Goal: Task Accomplishment & Management: Use online tool/utility

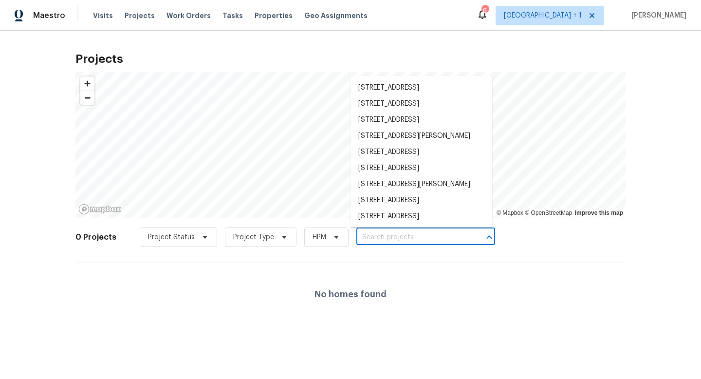
click at [401, 237] on input "text" at bounding box center [411, 237] width 111 height 15
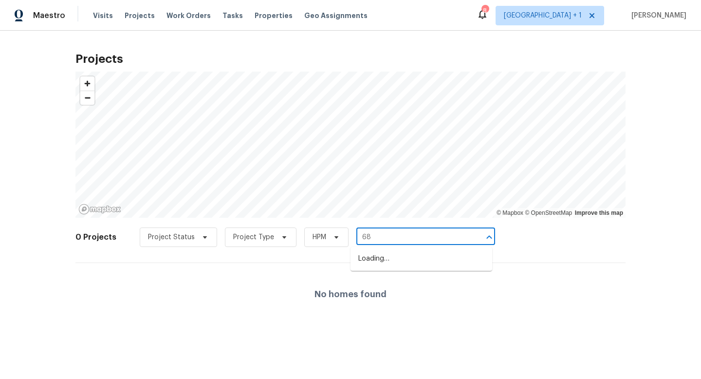
type input "6"
type input "8090"
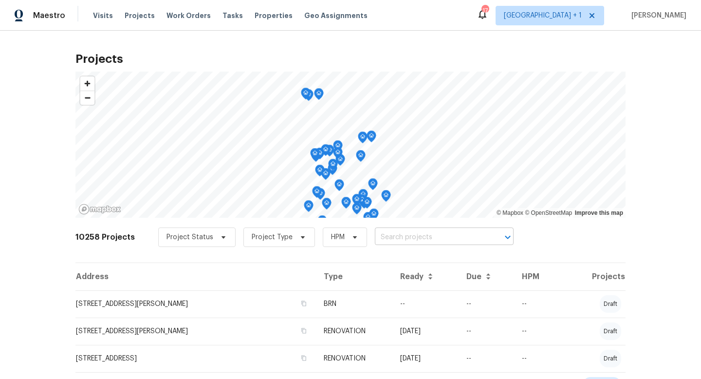
click at [405, 237] on input "text" at bounding box center [430, 237] width 111 height 15
type input "8090"
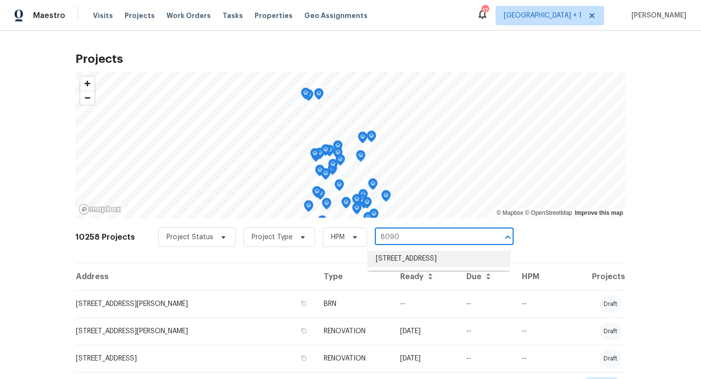
click at [410, 262] on li "[STREET_ADDRESS]" at bounding box center [439, 259] width 142 height 16
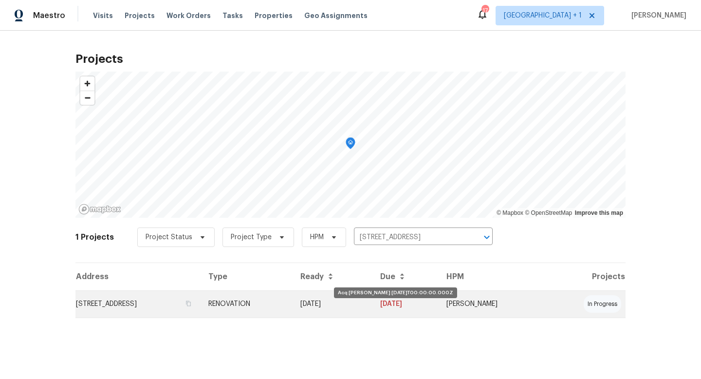
click at [351, 311] on td "[DATE]" at bounding box center [332, 303] width 80 height 27
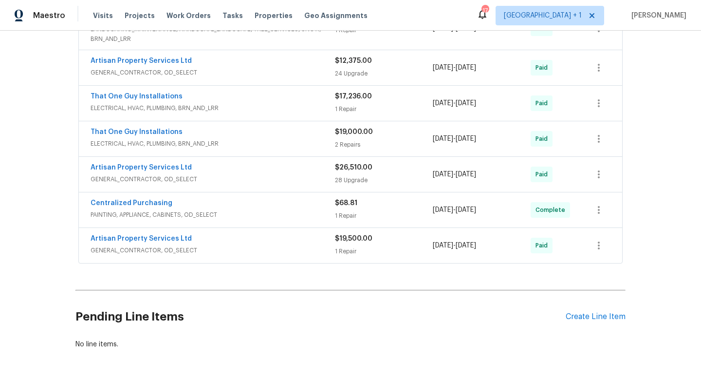
scroll to position [389, 0]
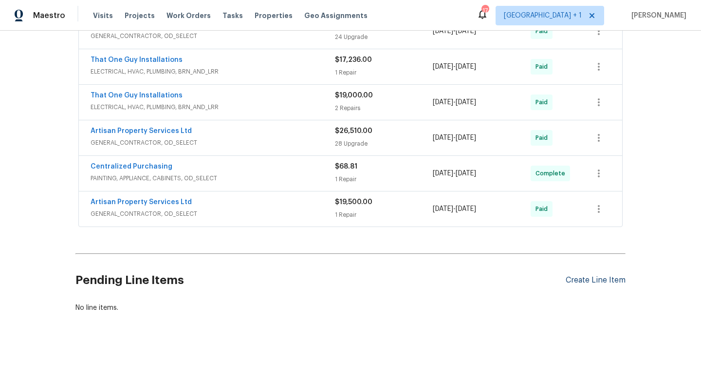
click at [584, 280] on div "Create Line Item" at bounding box center [595, 279] width 60 height 9
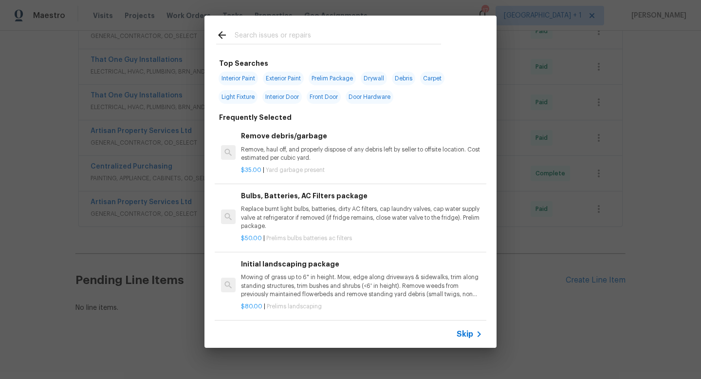
click at [467, 333] on span "Skip" at bounding box center [464, 334] width 17 height 10
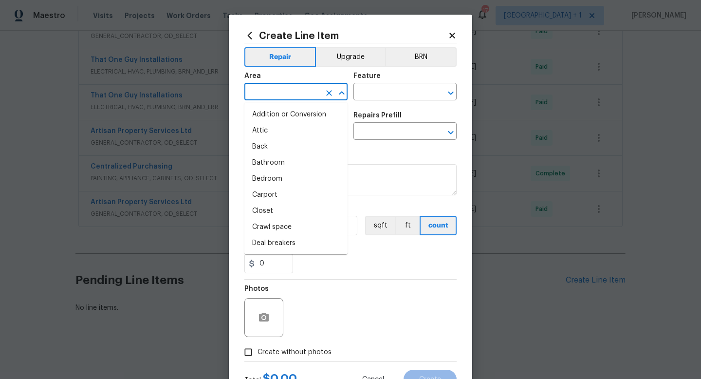
click at [306, 91] on input "text" at bounding box center [282, 92] width 76 height 15
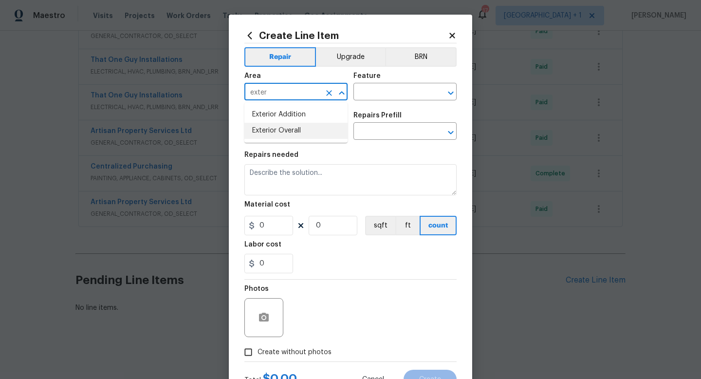
click at [286, 130] on li "Exterior Overall" at bounding box center [295, 131] width 103 height 16
type input "Exterior Overall"
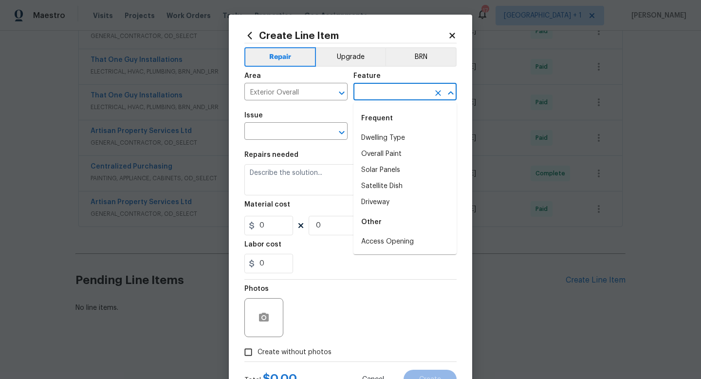
click at [374, 89] on input "text" at bounding box center [391, 92] width 76 height 15
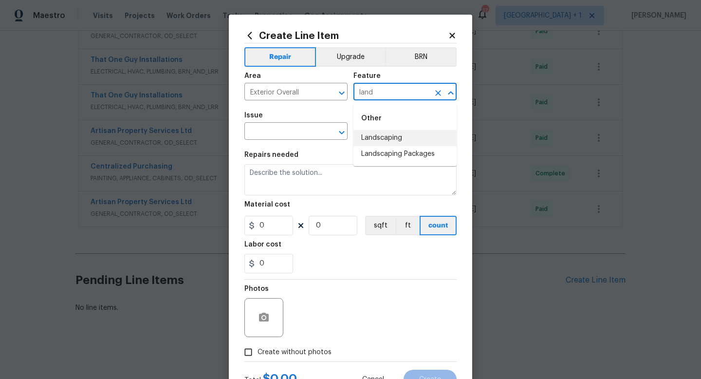
click at [381, 137] on li "Landscaping" at bounding box center [404, 138] width 103 height 16
type input "Landscaping"
click at [293, 132] on input "text" at bounding box center [282, 132] width 76 height 15
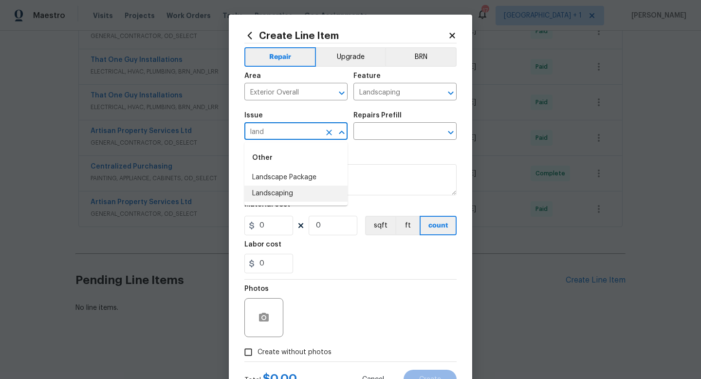
click at [285, 198] on li "Landscaping" at bounding box center [295, 193] width 103 height 16
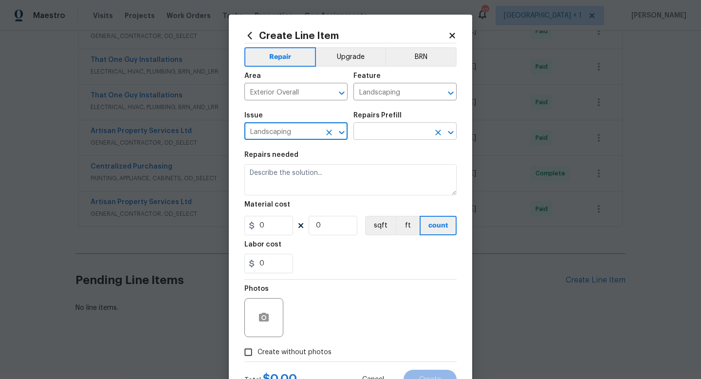
type input "Landscaping"
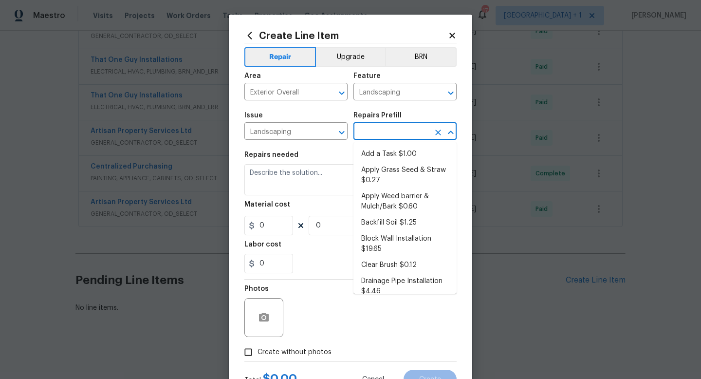
click at [401, 127] on input "text" at bounding box center [391, 132] width 76 height 15
click at [396, 150] on li "Add a Task $1.00" at bounding box center [404, 154] width 103 height 16
type input "Add a Task $1.00"
type textarea "HPM to detail"
type input "1"
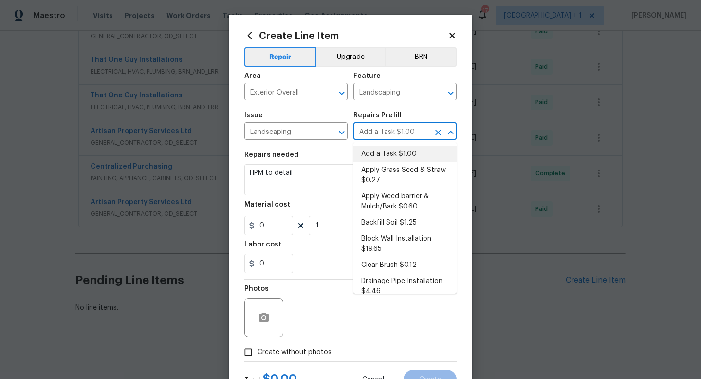
type input "1"
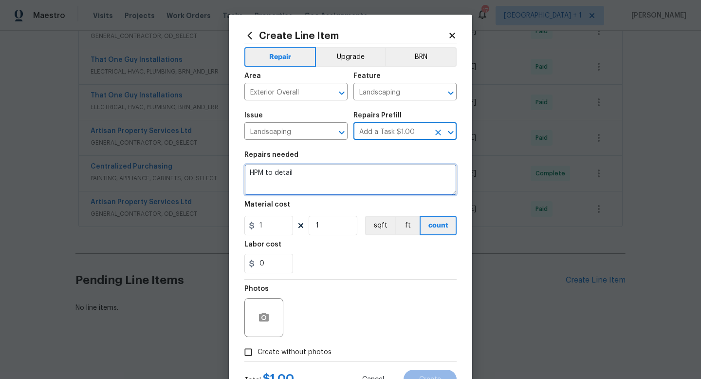
click at [291, 177] on textarea "HPM to detail" at bounding box center [350, 179] width 212 height 31
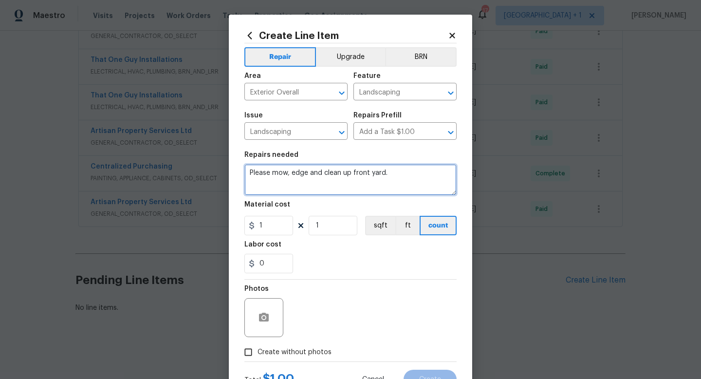
type textarea "Please mow, edge and clean up front yard."
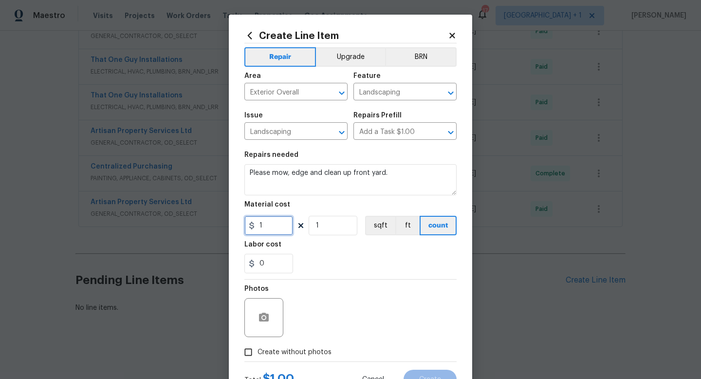
click at [274, 228] on input "1" at bounding box center [268, 225] width 49 height 19
type input "80"
click at [288, 310] on div "Photos" at bounding box center [350, 310] width 212 height 63
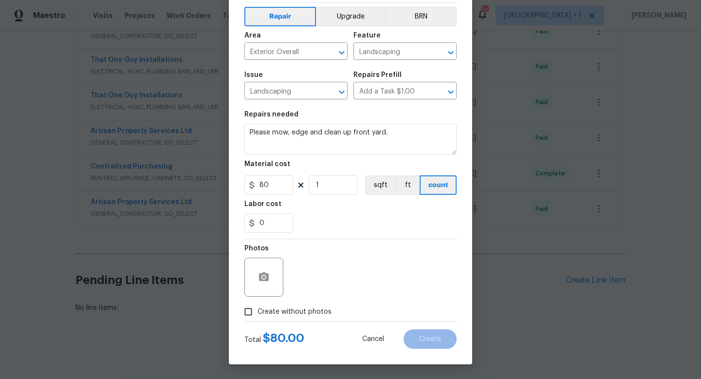
click at [288, 310] on span "Create without photos" at bounding box center [294, 312] width 74 height 10
click at [257, 310] on input "Create without photos" at bounding box center [248, 311] width 18 height 18
checkbox input "true"
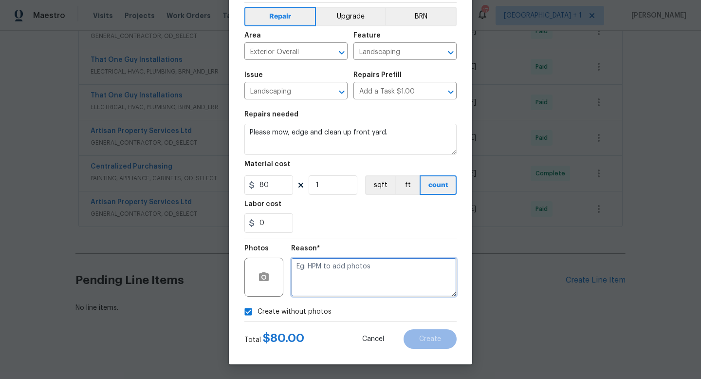
click at [327, 278] on textarea at bounding box center [373, 276] width 165 height 39
type textarea "na"
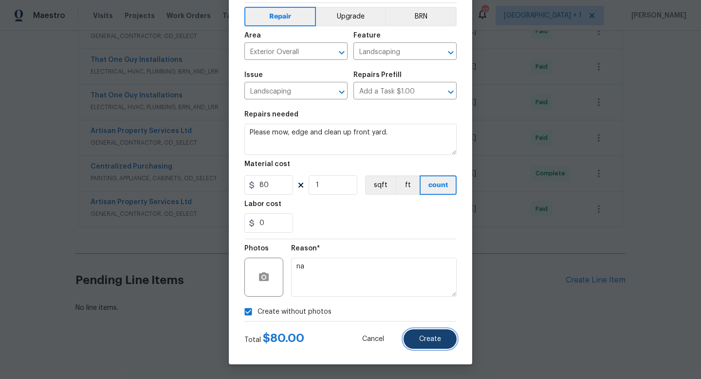
click at [434, 339] on span "Create" at bounding box center [430, 338] width 22 height 7
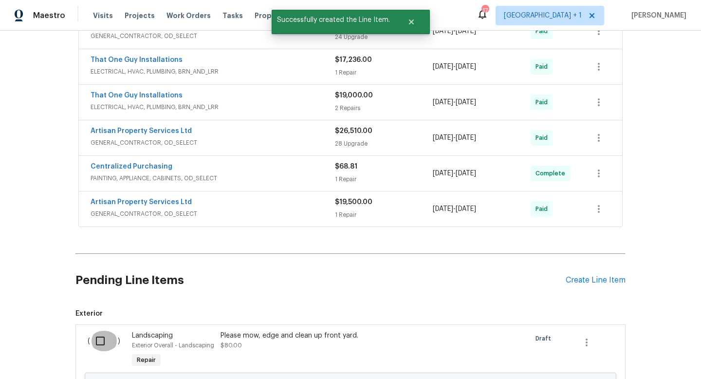
click at [98, 341] on input "checkbox" at bounding box center [104, 340] width 28 height 20
checkbox input "true"
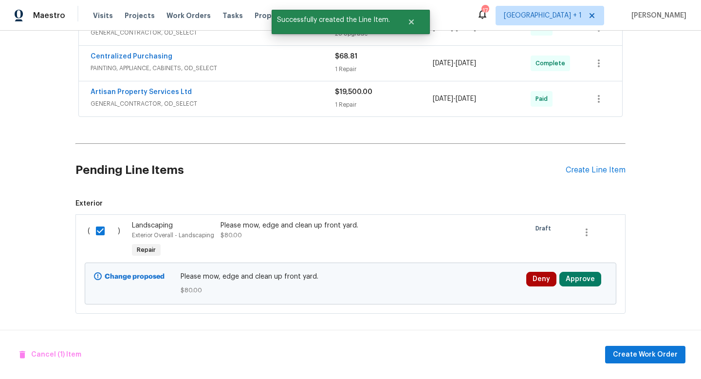
scroll to position [501, 0]
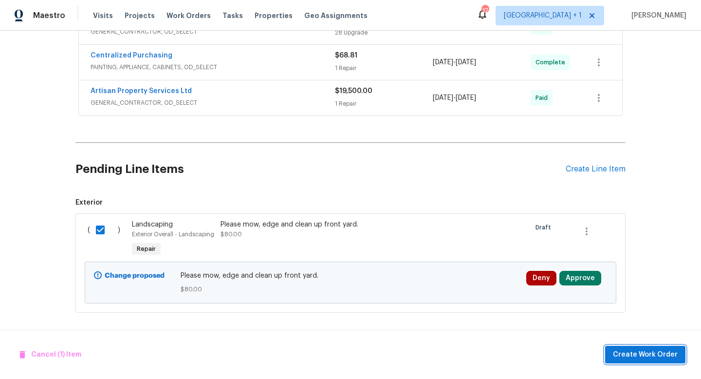
click at [643, 353] on span "Create Work Order" at bounding box center [645, 354] width 65 height 12
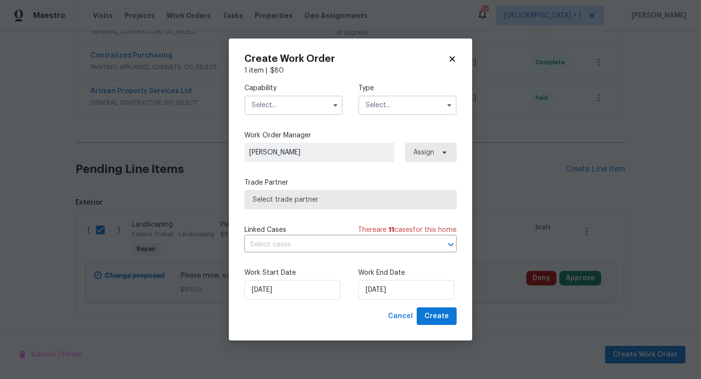
click at [312, 107] on input "text" at bounding box center [293, 104] width 98 height 19
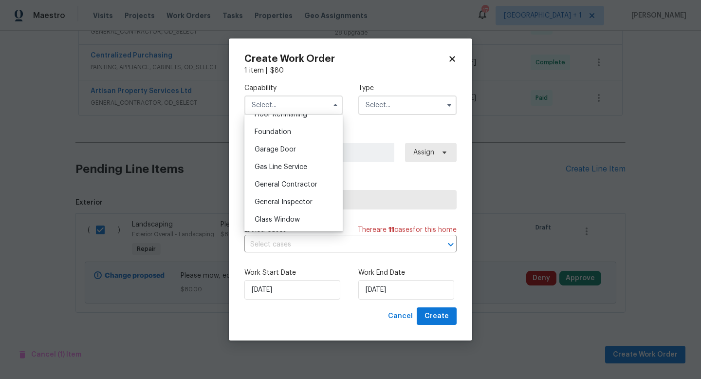
scroll to position [407, 0]
click at [289, 182] on span "General Contractor" at bounding box center [286, 183] width 63 height 7
type input "General Contractor"
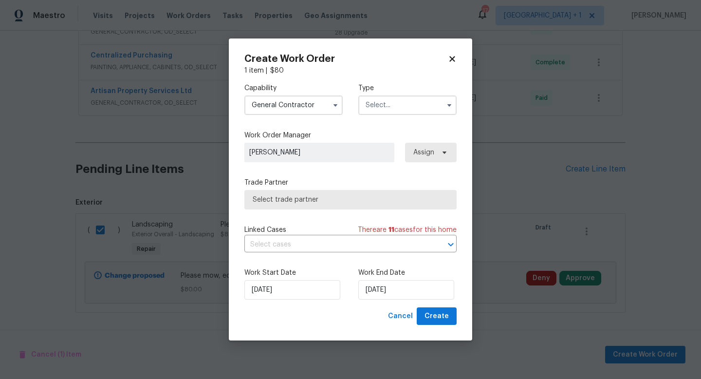
click at [384, 105] on input "text" at bounding box center [407, 104] width 98 height 19
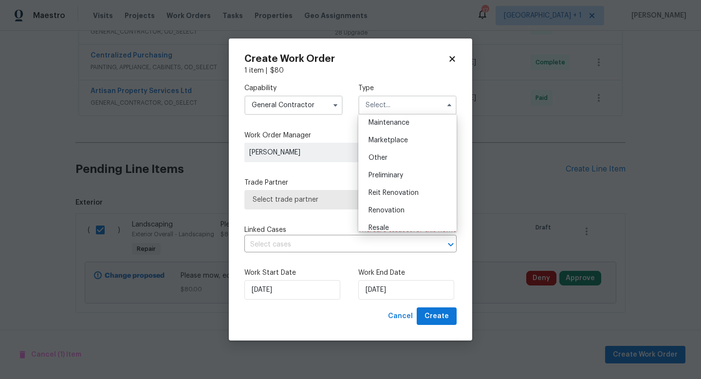
scroll to position [174, 0]
click at [386, 198] on span "Renovation" at bounding box center [386, 196] width 36 height 7
type input "Renovation"
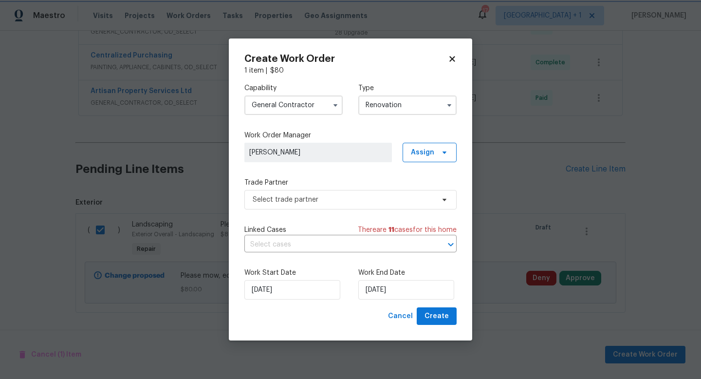
scroll to position [0, 0]
click at [405, 202] on span "Select trade partner" at bounding box center [344, 200] width 182 height 10
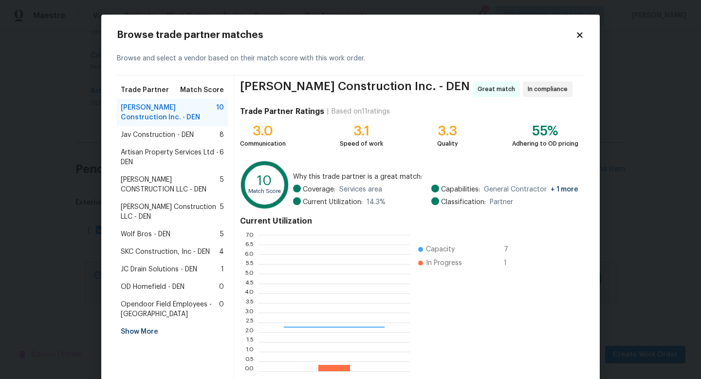
scroll to position [136, 151]
click at [158, 264] on span "JC Drain Solutions - DEN" at bounding box center [159, 269] width 76 height 10
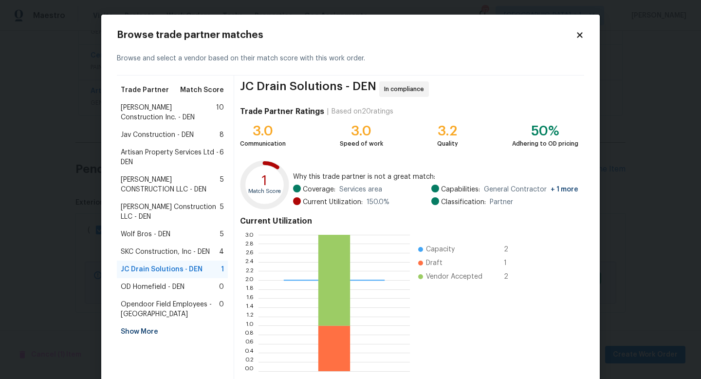
scroll to position [51, 0]
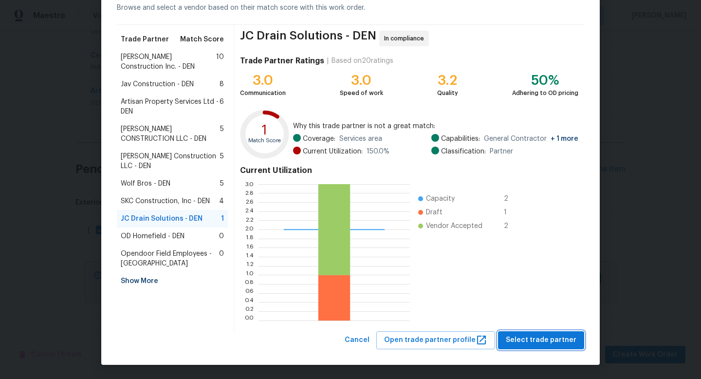
click at [525, 342] on span "Select trade partner" at bounding box center [541, 340] width 71 height 12
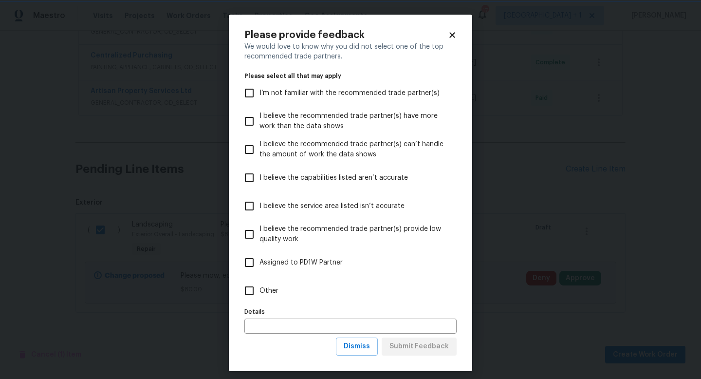
scroll to position [0, 0]
click at [248, 290] on input "Other" at bounding box center [249, 290] width 20 height 20
checkbox input "true"
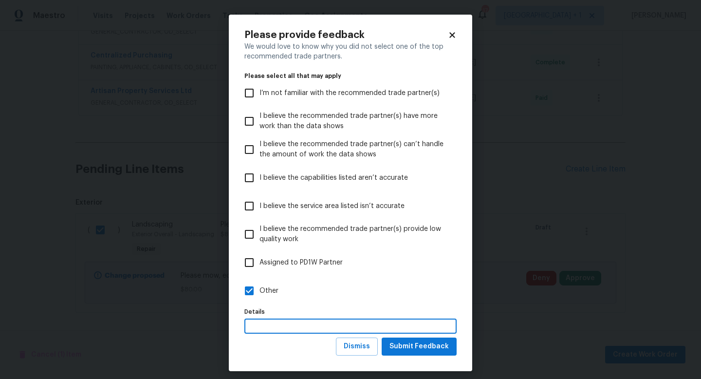
click at [267, 324] on input "text" at bounding box center [350, 325] width 212 height 15
type input "landscaping"
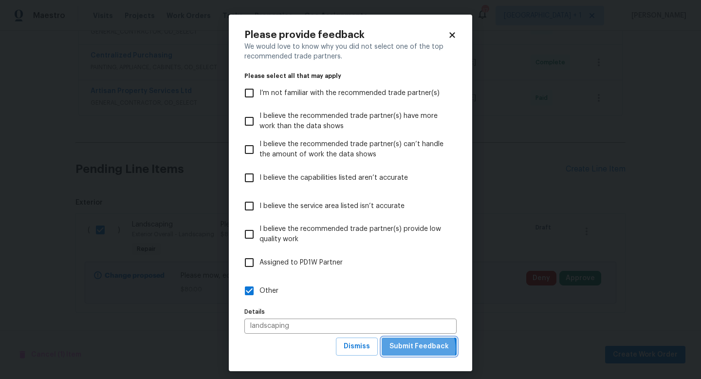
click at [417, 348] on span "Submit Feedback" at bounding box center [418, 346] width 59 height 12
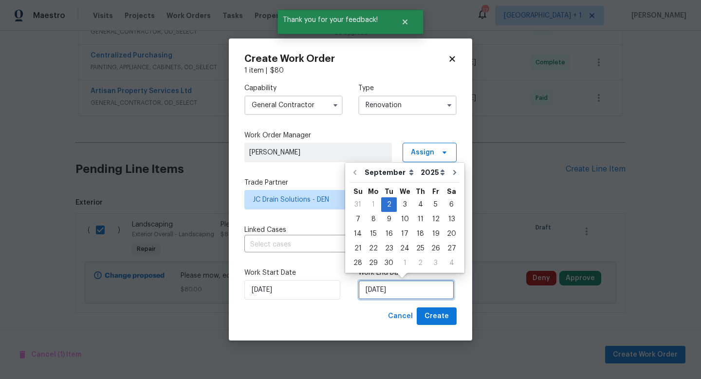
click at [418, 290] on input "[DATE]" at bounding box center [406, 289] width 96 height 19
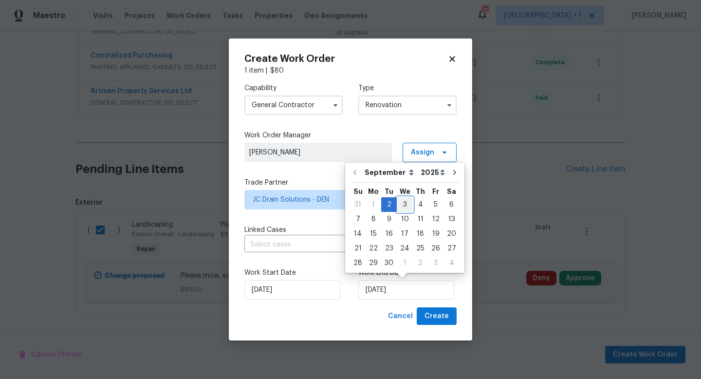
click at [403, 206] on div "3" at bounding box center [405, 205] width 16 height 14
type input "[DATE]"
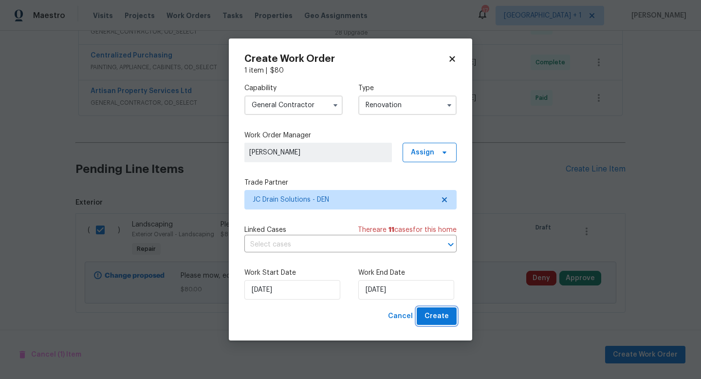
click at [447, 320] on span "Create" at bounding box center [436, 316] width 24 height 12
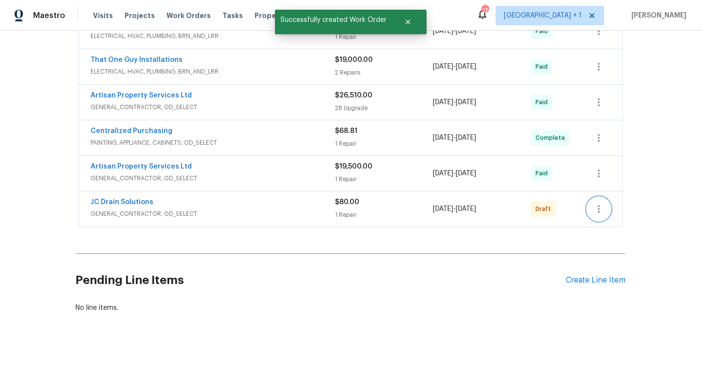
click at [599, 214] on icon "button" at bounding box center [599, 209] width 12 height 12
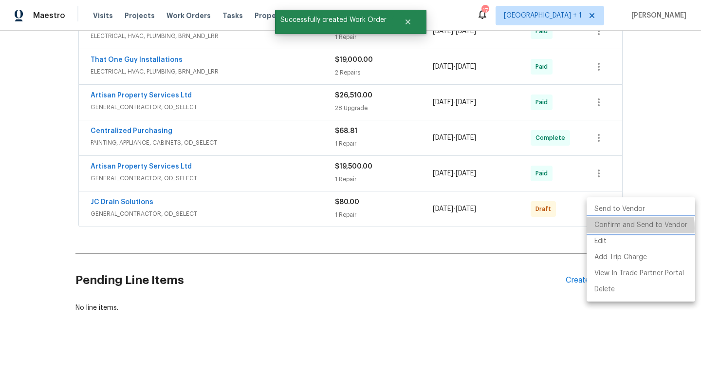
click at [612, 228] on li "Confirm and Send to Vendor" at bounding box center [640, 225] width 109 height 16
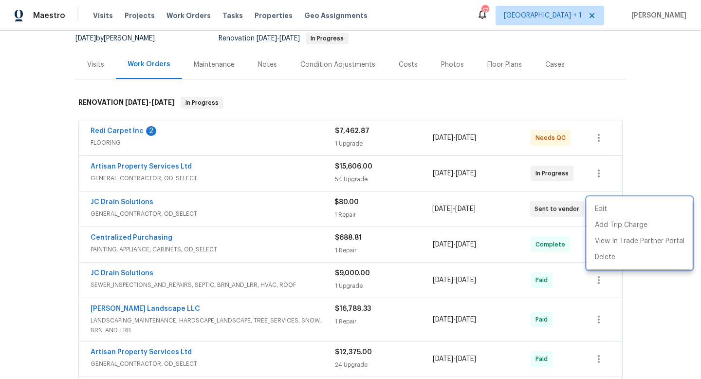
click at [137, 15] on div at bounding box center [350, 189] width 701 height 379
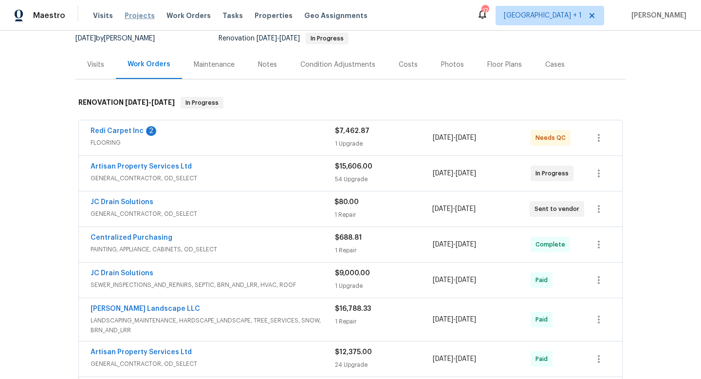
click at [138, 16] on span "Projects" at bounding box center [140, 16] width 30 height 10
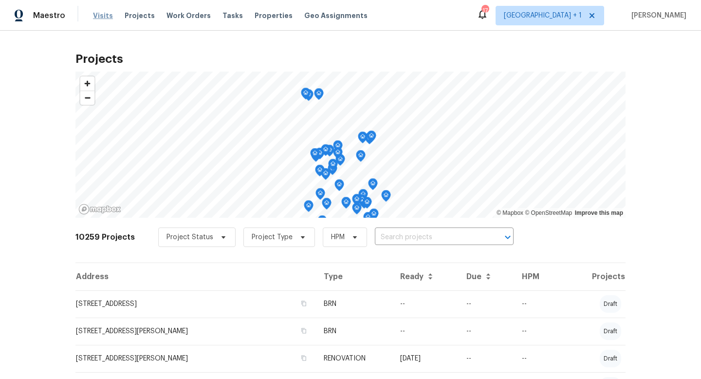
click at [100, 17] on span "Visits" at bounding box center [103, 16] width 20 height 10
